Goal: Task Accomplishment & Management: Manage account settings

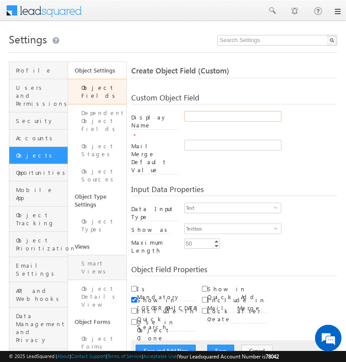
type input "asdft_123_test"
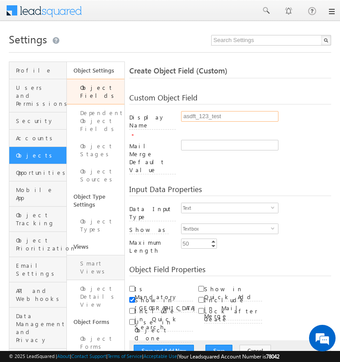
checkbox input "true"
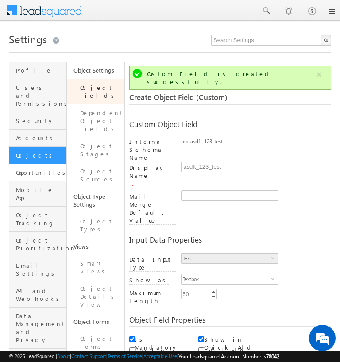
scroll to position [66, 0]
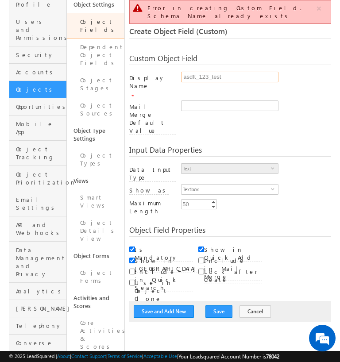
click at [202, 72] on input "asdft_123_test" at bounding box center [229, 77] width 97 height 11
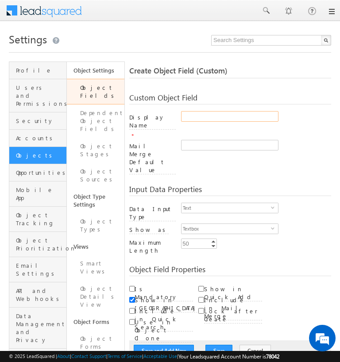
type input "1234ft_test"
click at [206, 120] on input "1234ft_test" at bounding box center [229, 116] width 97 height 11
type input "80998_test"
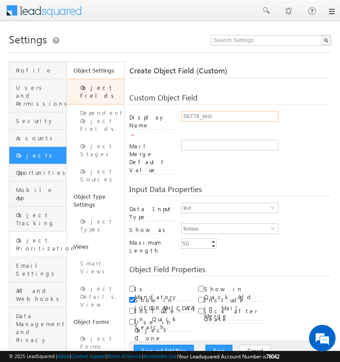
type input "56778_test"
type input "5677_test"
type input "56788_test"
checkbox input "true"
type input "56788_test"
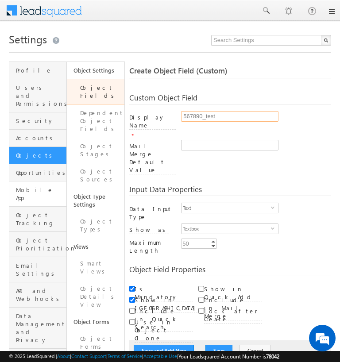
type input "567890_test"
type input "456_test"
type input "sdert_test"
type input "tyu_test"
type input "rtyyu_test"
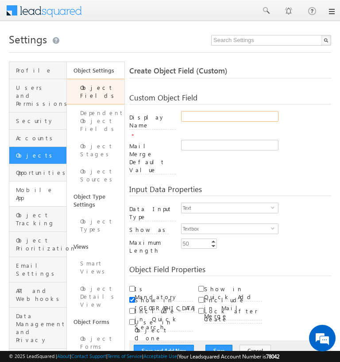
type input "erty67_test"
type input "fslfjlkdfi_test"
type input "dfgty_test"
type input "asfdfkj_test"
type input "sdfjtj_test"
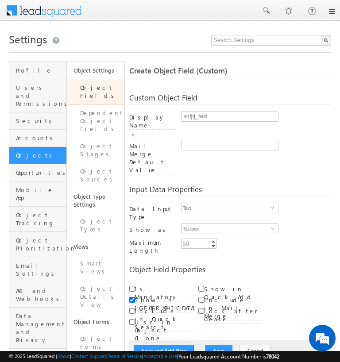
click at [11, 46] on h1 "Settings" at bounding box center [170, 38] width 322 height 17
type input "fhfutjv_test"
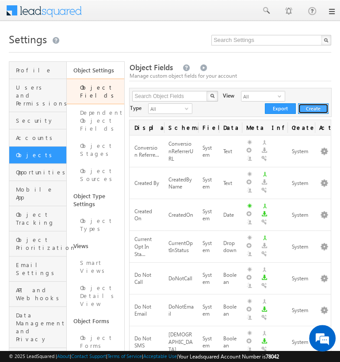
click at [313, 111] on button "Create" at bounding box center [313, 108] width 31 height 11
